Goal: Find specific page/section: Find specific page/section

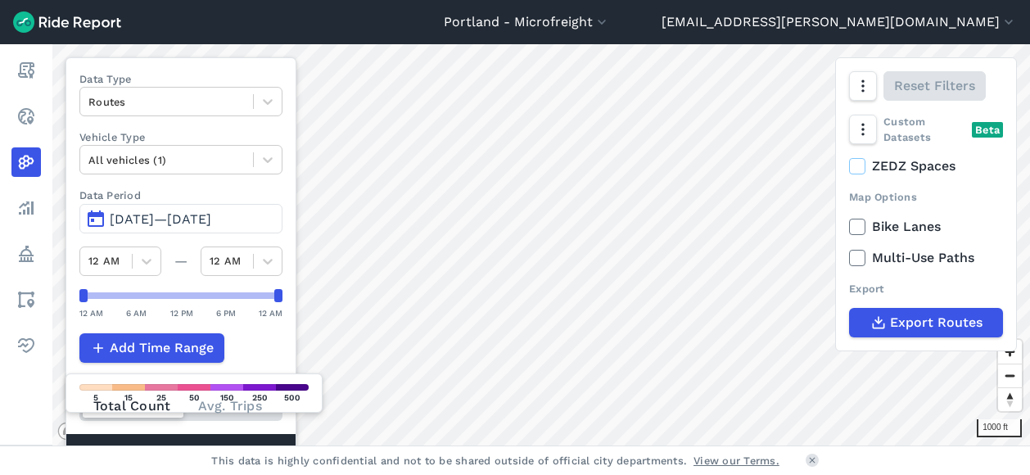
click at [211, 217] on span "[DATE]—[DATE]" at bounding box center [161, 219] width 102 height 16
click at [138, 220] on span "[DATE]—[DATE]" at bounding box center [161, 219] width 102 height 16
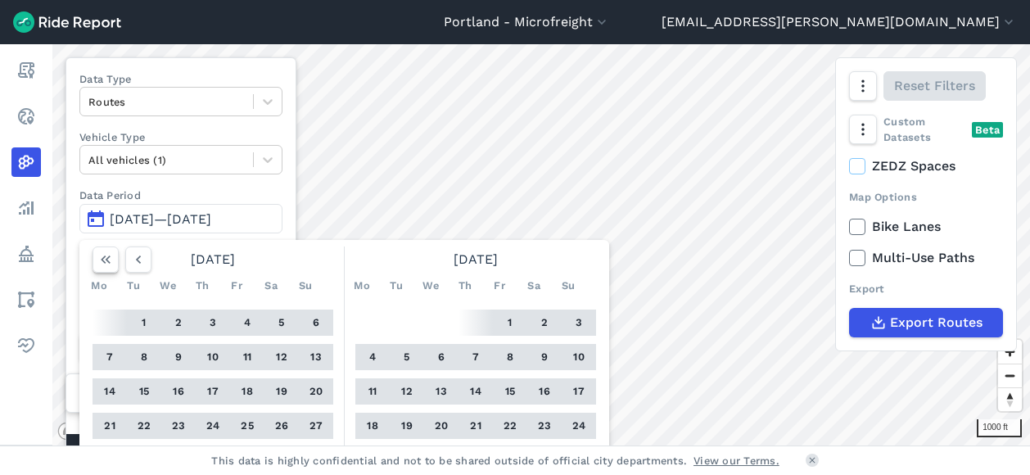
click at [106, 255] on icon "button" at bounding box center [105, 259] width 16 height 16
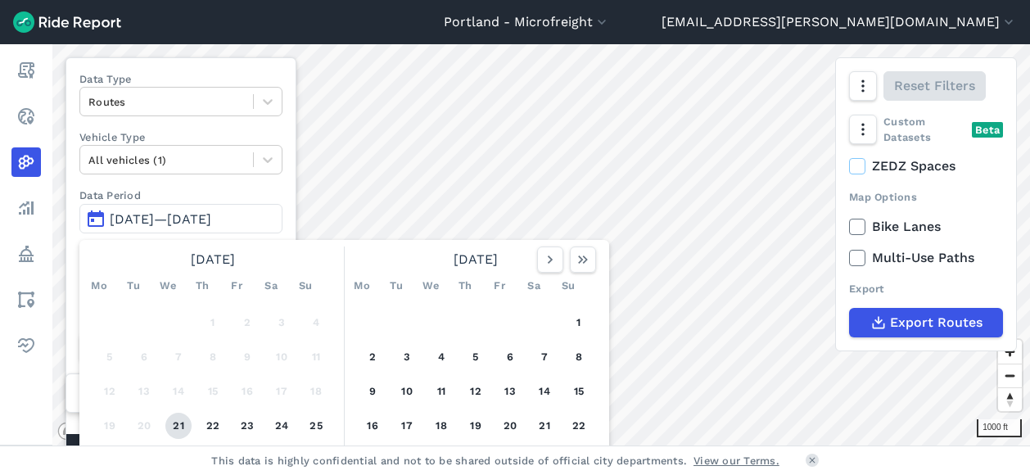
click at [176, 431] on button "21" at bounding box center [178, 426] width 26 height 26
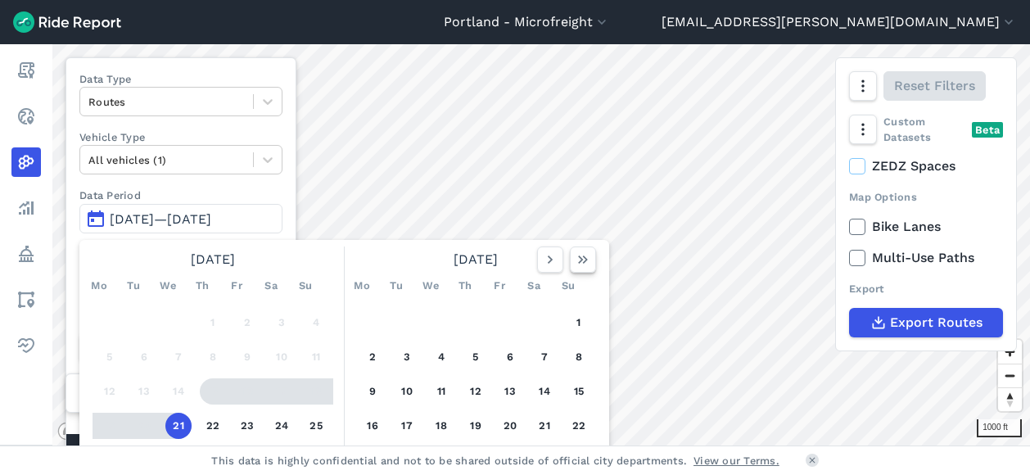
click at [580, 264] on icon "button" at bounding box center [583, 259] width 16 height 16
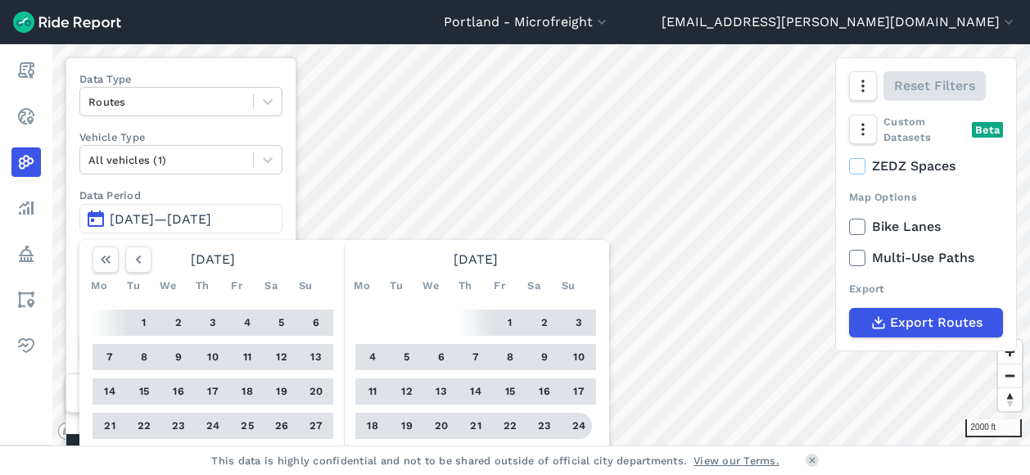
click at [581, 423] on button "24" at bounding box center [579, 426] width 26 height 26
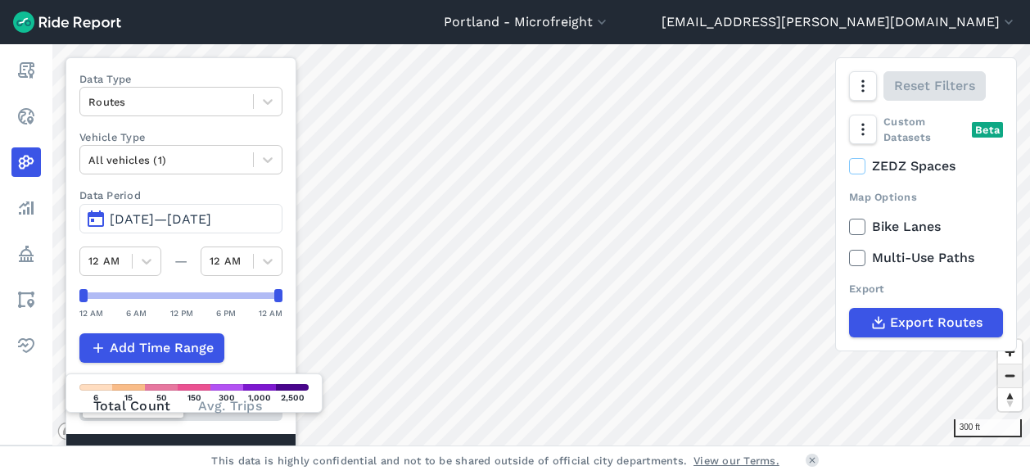
click at [1010, 372] on span "Zoom out" at bounding box center [1010, 375] width 24 height 23
click at [1009, 382] on span "Zoom out" at bounding box center [1010, 375] width 24 height 23
click at [1007, 372] on span "Zoom out" at bounding box center [1010, 375] width 24 height 23
click at [1010, 381] on span "Zoom out" at bounding box center [1010, 375] width 24 height 23
